Goal: Task Accomplishment & Management: Manage account settings

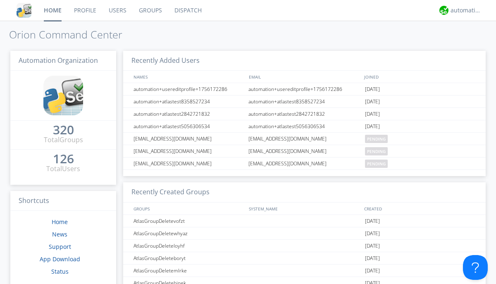
click at [150, 10] on link "Groups" at bounding box center [151, 10] width 36 height 21
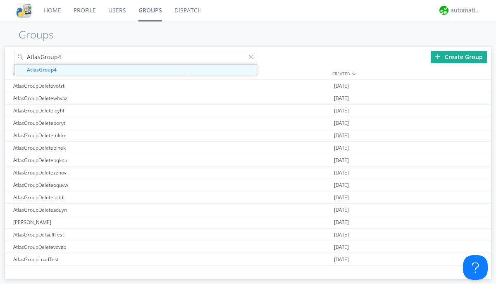
type input "AtlasGroup4"
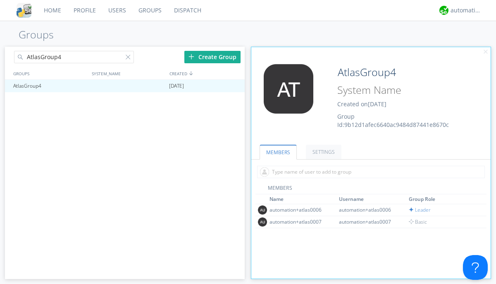
click at [322, 152] on link "SETTINGS" at bounding box center [324, 152] width 36 height 14
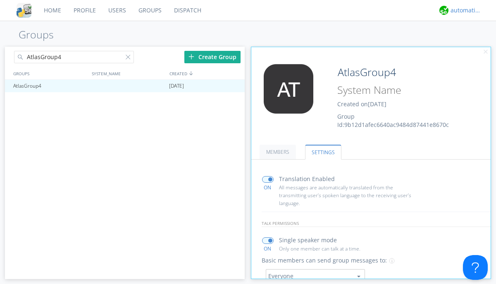
click at [464, 10] on div "automation+atlas" at bounding box center [466, 10] width 31 height 8
